Goal: Obtain resource: Download file/media

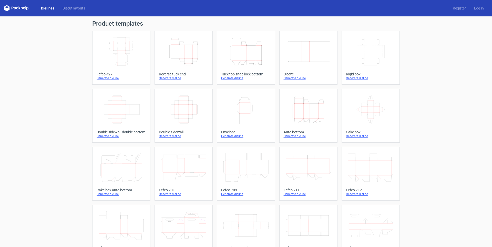
click at [240, 57] on icon "Height Depth Width" at bounding box center [245, 51] width 45 height 29
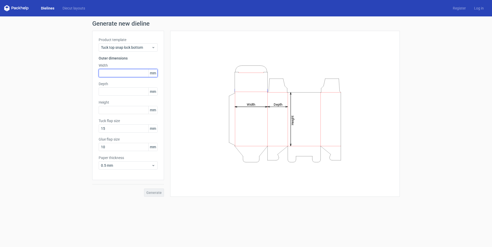
click at [123, 74] on input "text" at bounding box center [128, 73] width 59 height 8
type input "3"
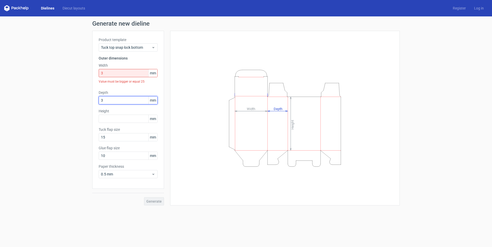
type input "3"
click at [123, 75] on input "3" at bounding box center [128, 73] width 59 height 8
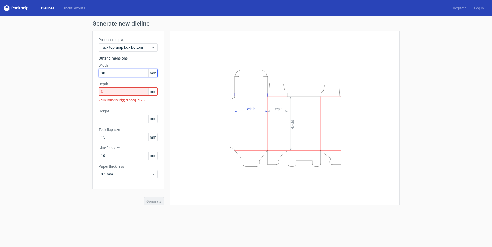
type input "30"
drag, startPoint x: 113, startPoint y: 92, endPoint x: 87, endPoint y: 86, distance: 26.3
click at [91, 87] on div "Generate new dieline Product template Tuck top snap lock bottom Outer dimension…" at bounding box center [246, 112] width 492 height 193
type input "30"
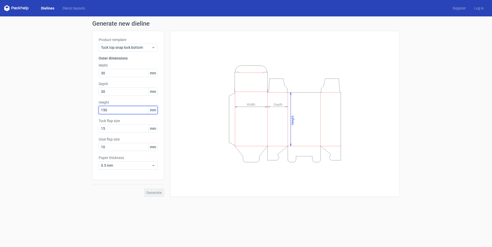
type input "150"
click at [152, 191] on span "Generate" at bounding box center [153, 193] width 15 height 4
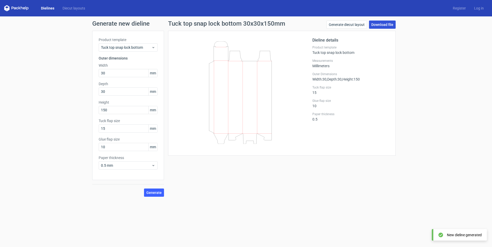
click at [380, 26] on link "Download file" at bounding box center [382, 24] width 27 height 8
click at [478, 8] on link "Log in" at bounding box center [479, 8] width 18 height 5
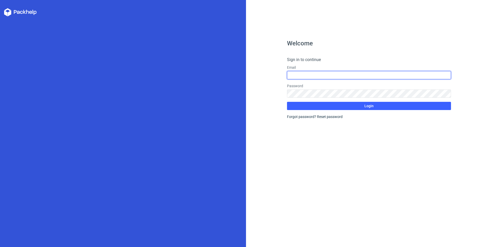
click at [306, 78] on input "text" at bounding box center [369, 75] width 164 height 8
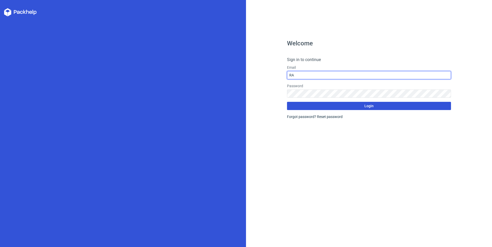
type input "R"
type input "[EMAIL_ADDRESS][DOMAIN_NAME]"
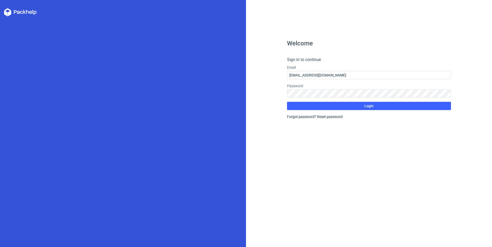
click at [305, 118] on div "Forgot password? Reset password" at bounding box center [369, 116] width 164 height 5
click at [260, 94] on div "Welcome Sign in to continue Email [EMAIL_ADDRESS][DOMAIN_NAME] Password Login F…" at bounding box center [369, 123] width 246 height 247
click at [287, 102] on button "Login" at bounding box center [369, 106] width 164 height 8
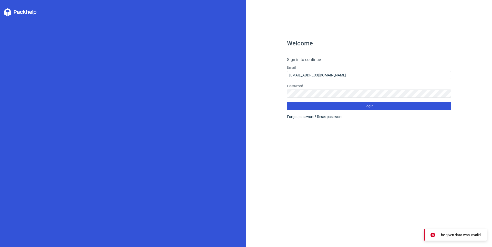
click at [299, 107] on button "Login" at bounding box center [369, 106] width 164 height 8
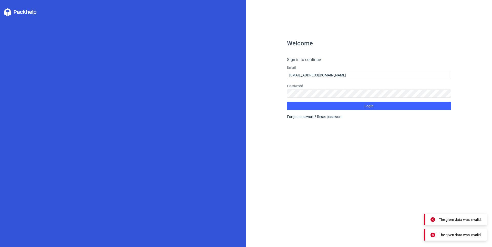
click at [392, 186] on div "Welcome Sign in to continue Email [EMAIL_ADDRESS][DOMAIN_NAME] Password Login F…" at bounding box center [369, 143] width 164 height 206
click at [325, 117] on link "Reset password" at bounding box center [330, 117] width 26 height 4
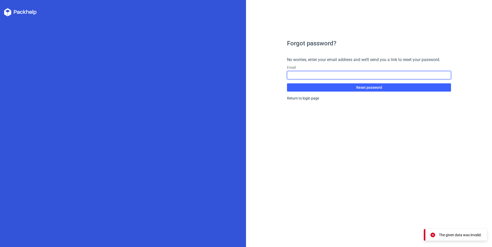
click at [300, 75] on input "text" at bounding box center [369, 75] width 164 height 8
type input "[EMAIL_ADDRESS][DOMAIN_NAME]"
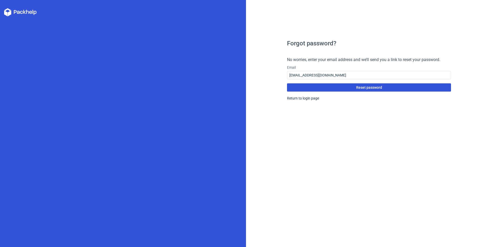
click at [352, 88] on button "Reset password" at bounding box center [369, 87] width 164 height 8
